Goal: Check status

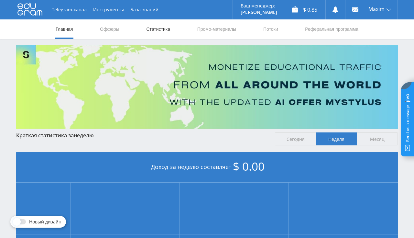
click at [156, 29] on link "Статистика" at bounding box center [158, 28] width 25 height 19
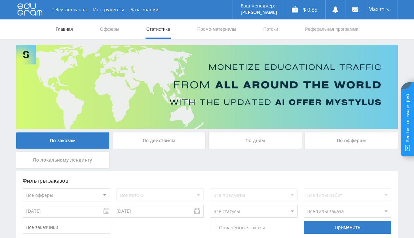
click at [64, 27] on link "Главная" at bounding box center [64, 28] width 18 height 19
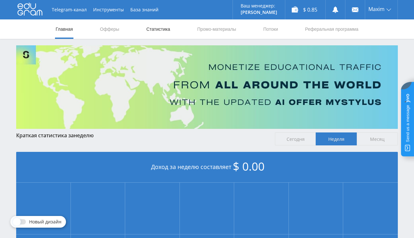
click at [165, 32] on link "Статистика" at bounding box center [158, 28] width 25 height 19
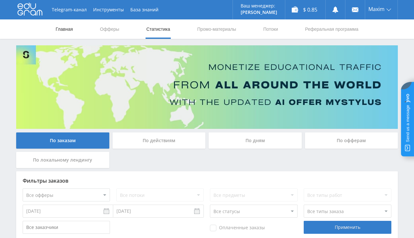
click at [69, 30] on link "Главная" at bounding box center [64, 28] width 18 height 19
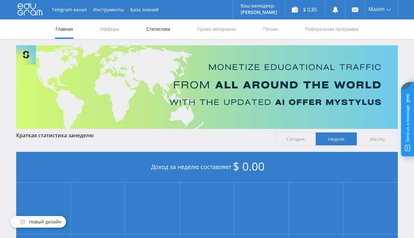
click at [158, 29] on link "Статистика" at bounding box center [158, 28] width 25 height 19
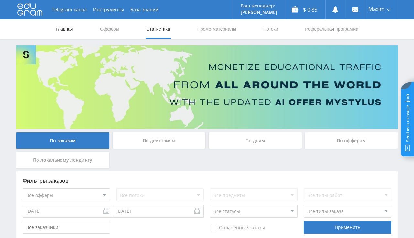
click at [64, 25] on link "Главная" at bounding box center [64, 28] width 18 height 19
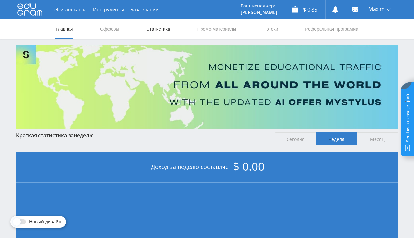
click at [154, 32] on link "Статистика" at bounding box center [158, 28] width 25 height 19
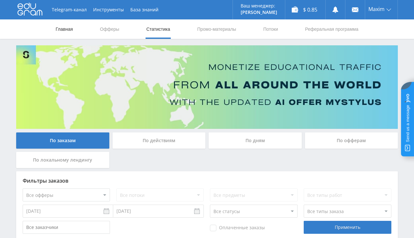
click at [73, 30] on link "Главная" at bounding box center [64, 28] width 18 height 19
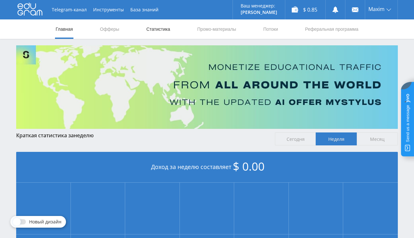
click at [163, 25] on link "Статистика" at bounding box center [158, 28] width 25 height 19
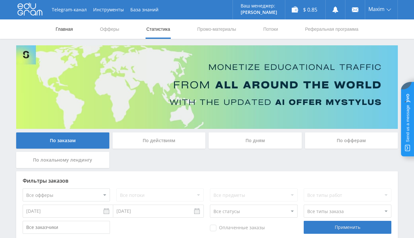
click at [62, 27] on link "Главная" at bounding box center [64, 28] width 18 height 19
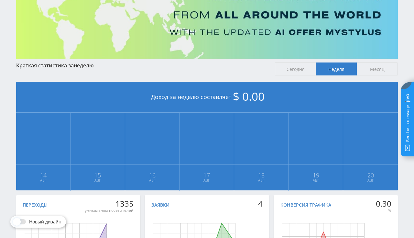
scroll to position [137, 0]
